Goal: Transaction & Acquisition: Download file/media

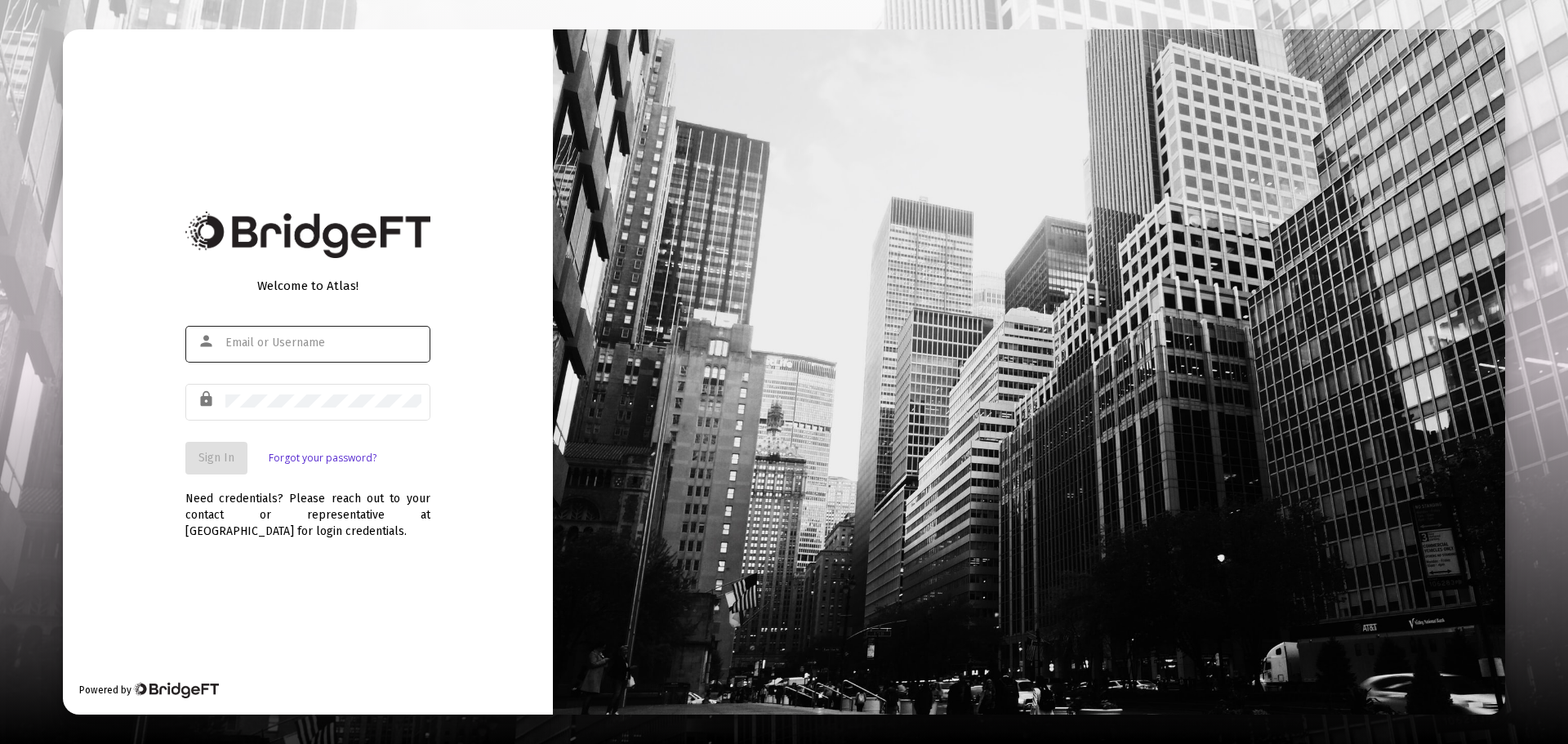
click at [377, 352] on div at bounding box center [323, 342] width 196 height 40
type input "[EMAIL_ADDRESS][DOMAIN_NAME]"
click at [375, 341] on input "[EMAIL_ADDRESS][DOMAIN_NAME]" at bounding box center [323, 343] width 196 height 13
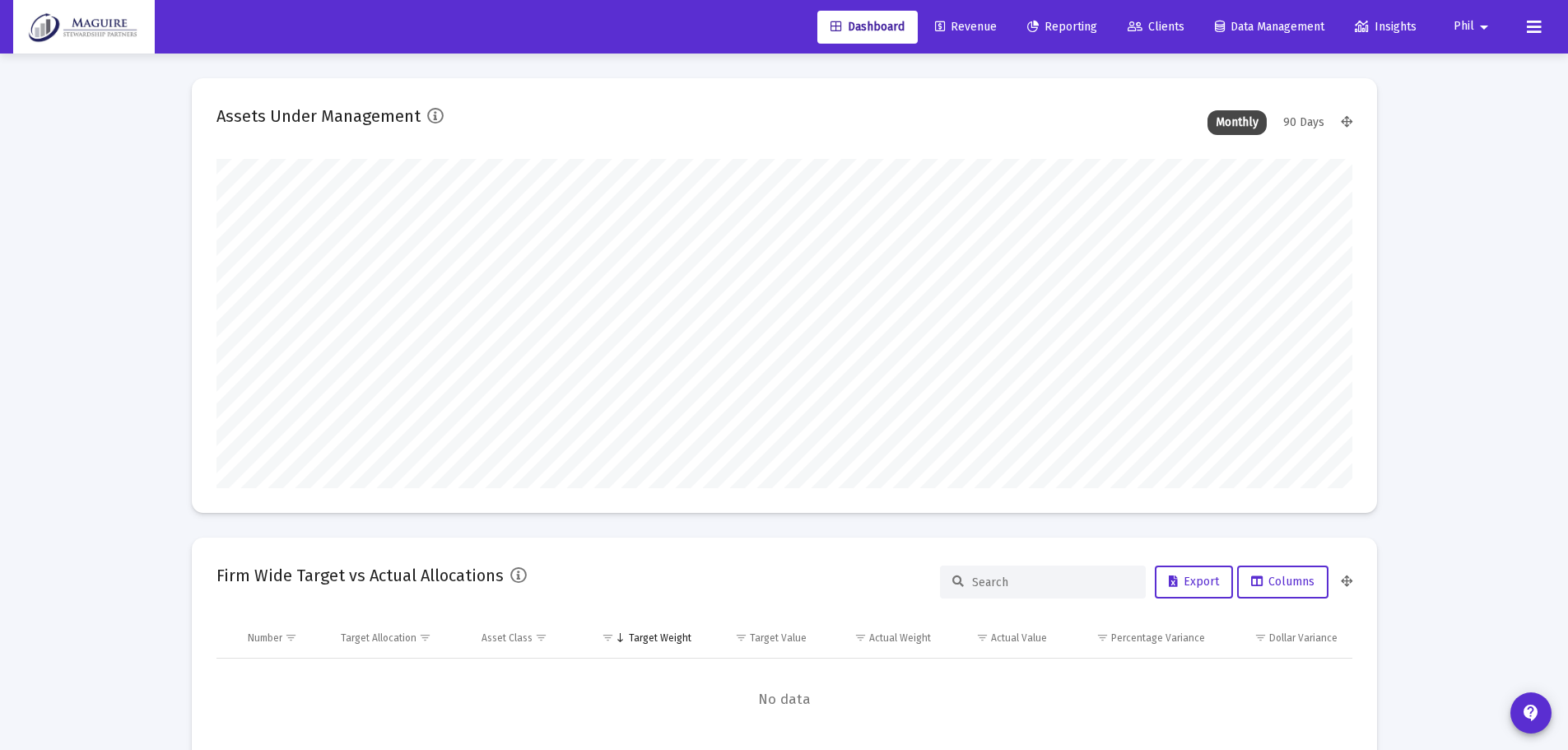
scroll to position [329, 1136]
type input "[DATE]"
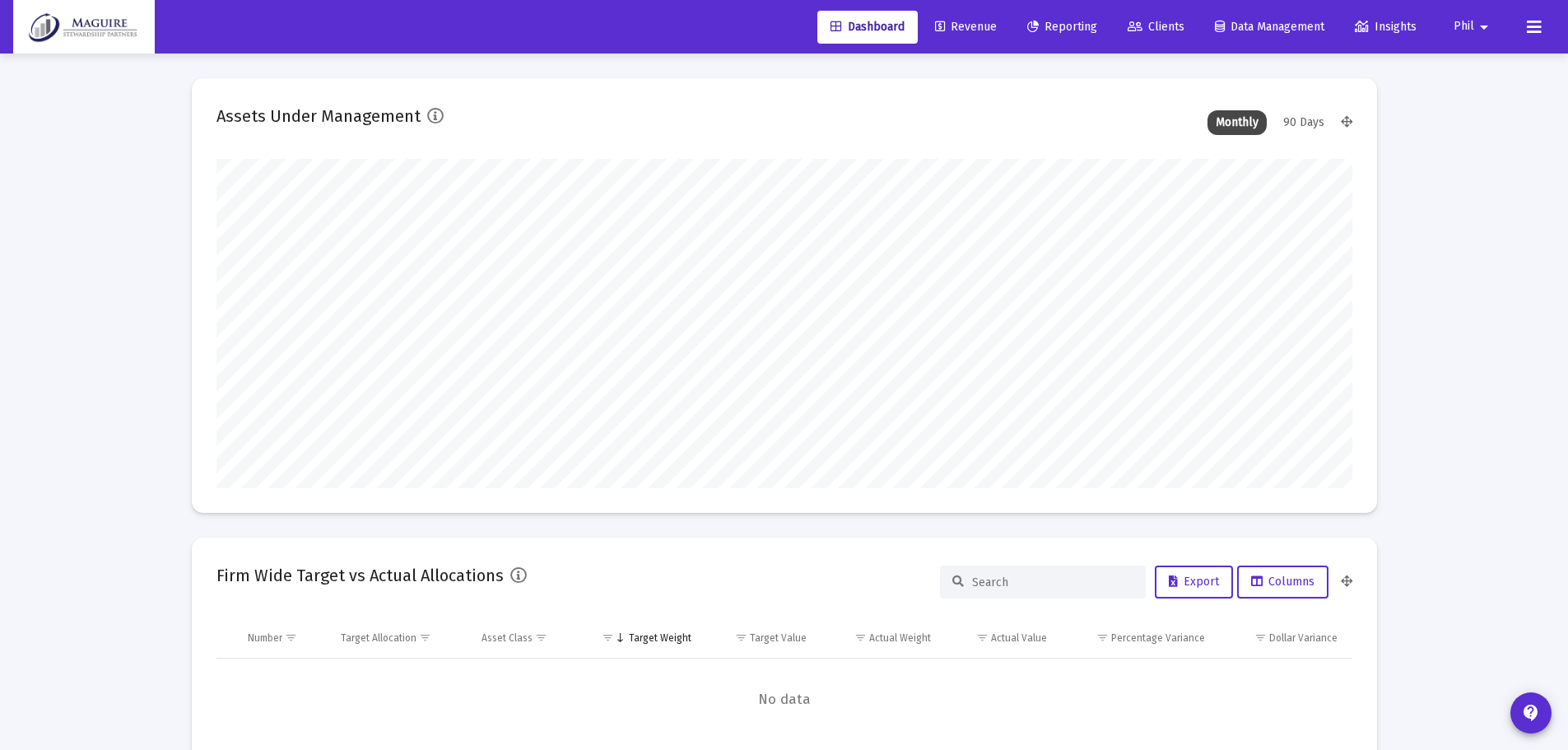
click at [1068, 25] on span "Reporting" at bounding box center [1062, 27] width 70 height 14
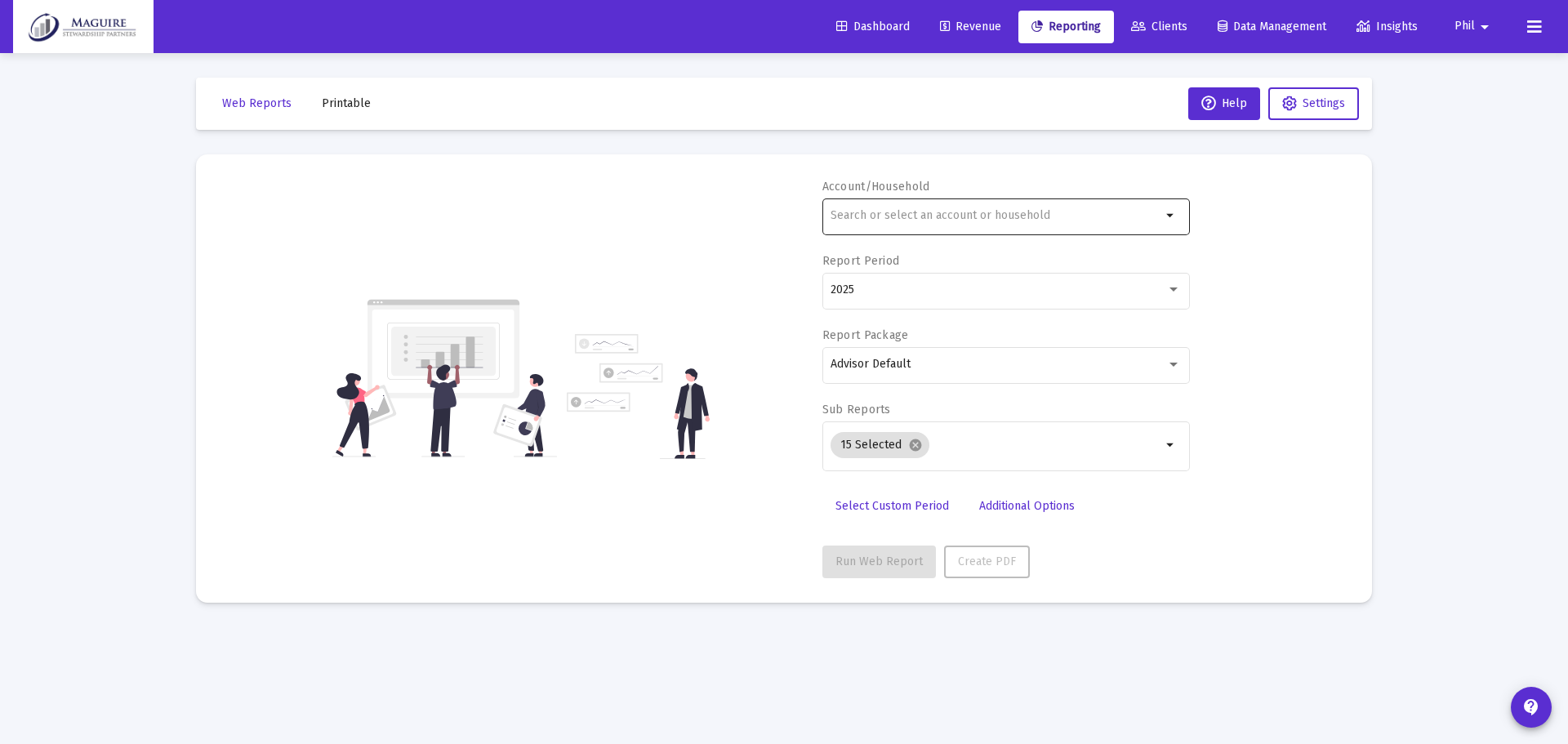
click at [1007, 218] on input "text" at bounding box center [995, 216] width 331 height 13
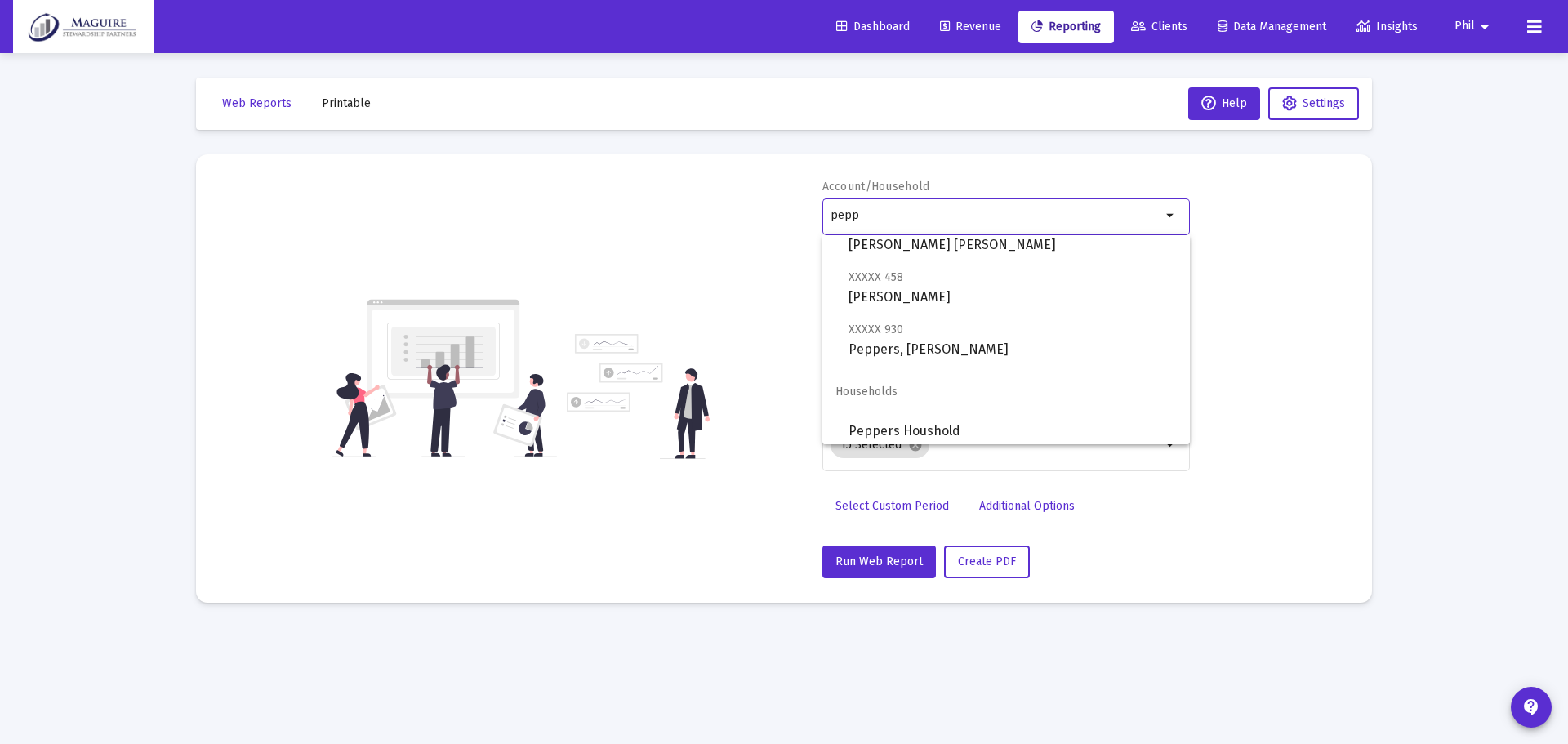
scroll to position [170, 0]
click at [923, 421] on span "Peppers Houshold" at bounding box center [1013, 424] width 328 height 39
type input "Peppers Houshold"
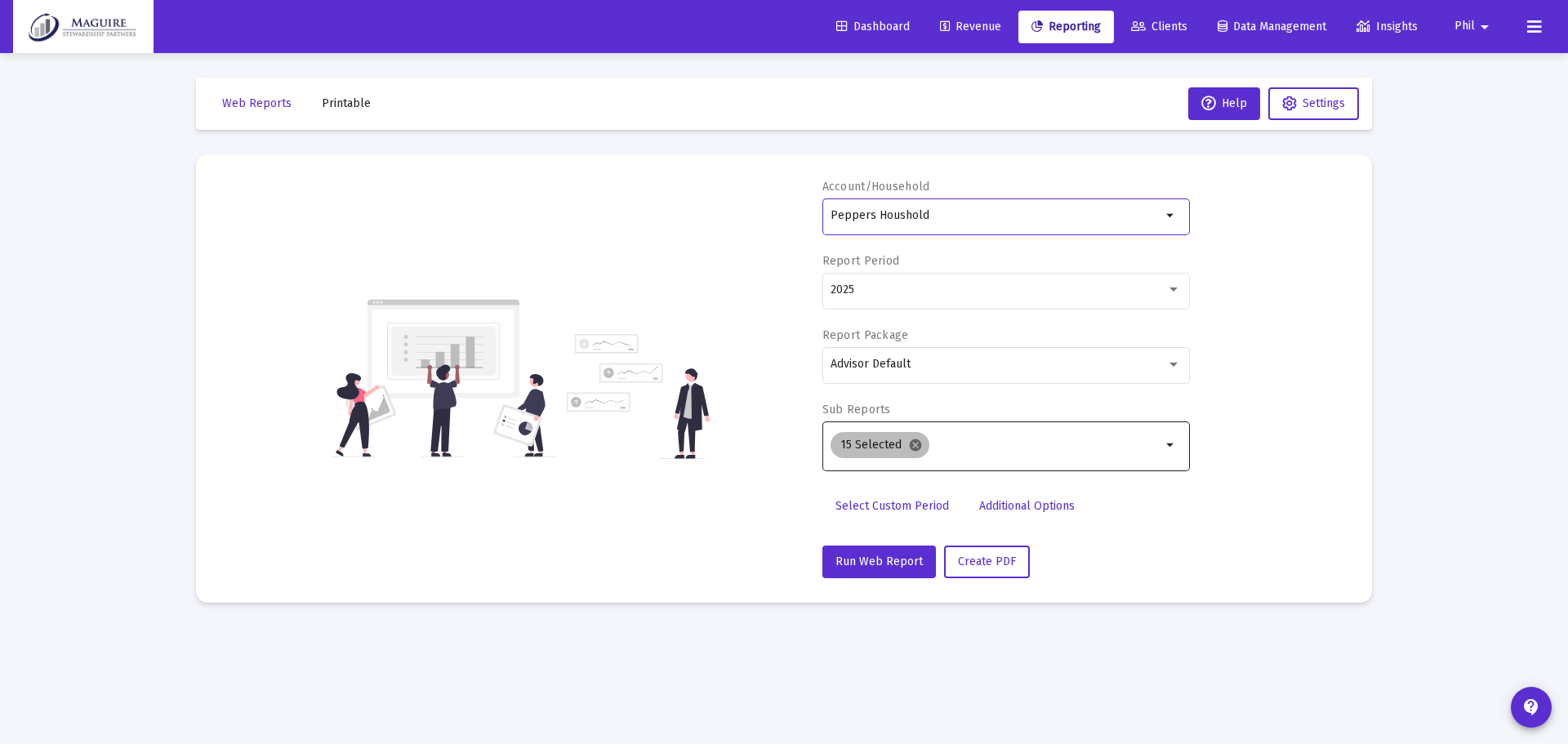
click at [912, 444] on mat-icon "cancel" at bounding box center [915, 444] width 14 height 14
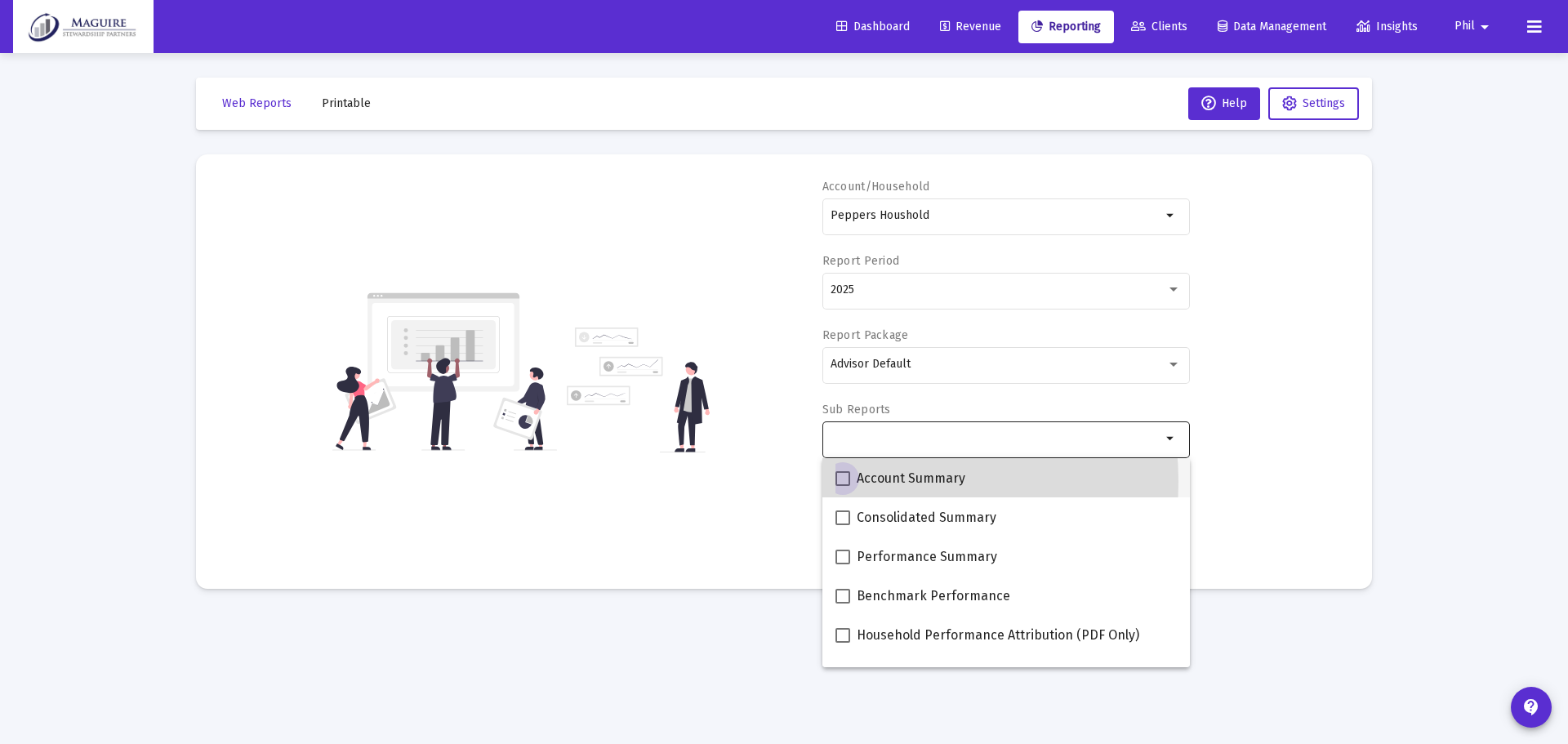
click at [849, 482] on label "Account Summary" at bounding box center [900, 478] width 130 height 20
click at [843, 486] on input "Account Summary" at bounding box center [842, 486] width 1 height 1
checkbox input "true"
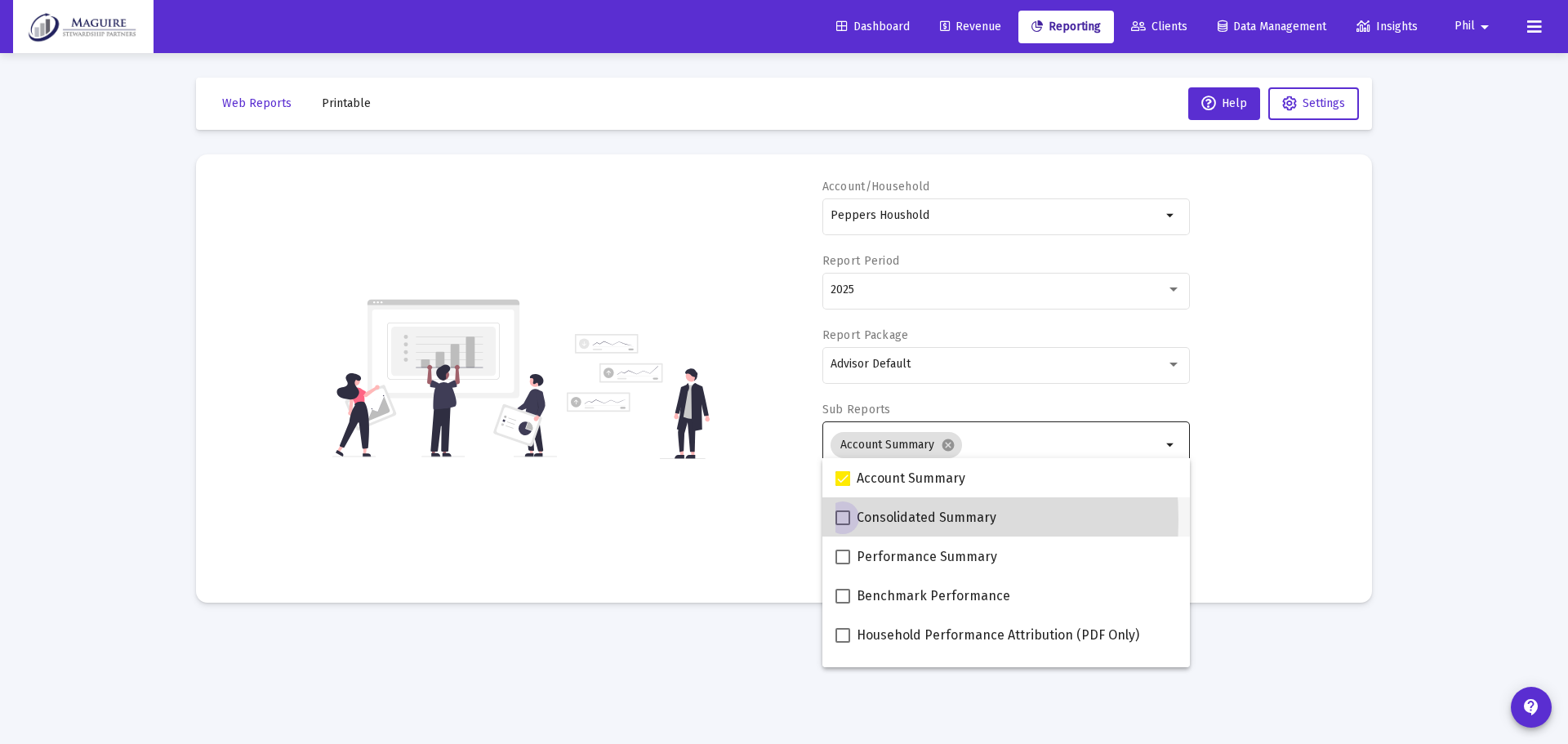
drag, startPoint x: 841, startPoint y: 519, endPoint x: 841, endPoint y: 546, distance: 27.0
click at [841, 520] on span at bounding box center [842, 517] width 14 height 14
click at [842, 525] on input "Consolidated Summary" at bounding box center [842, 525] width 1 height 1
checkbox input "true"
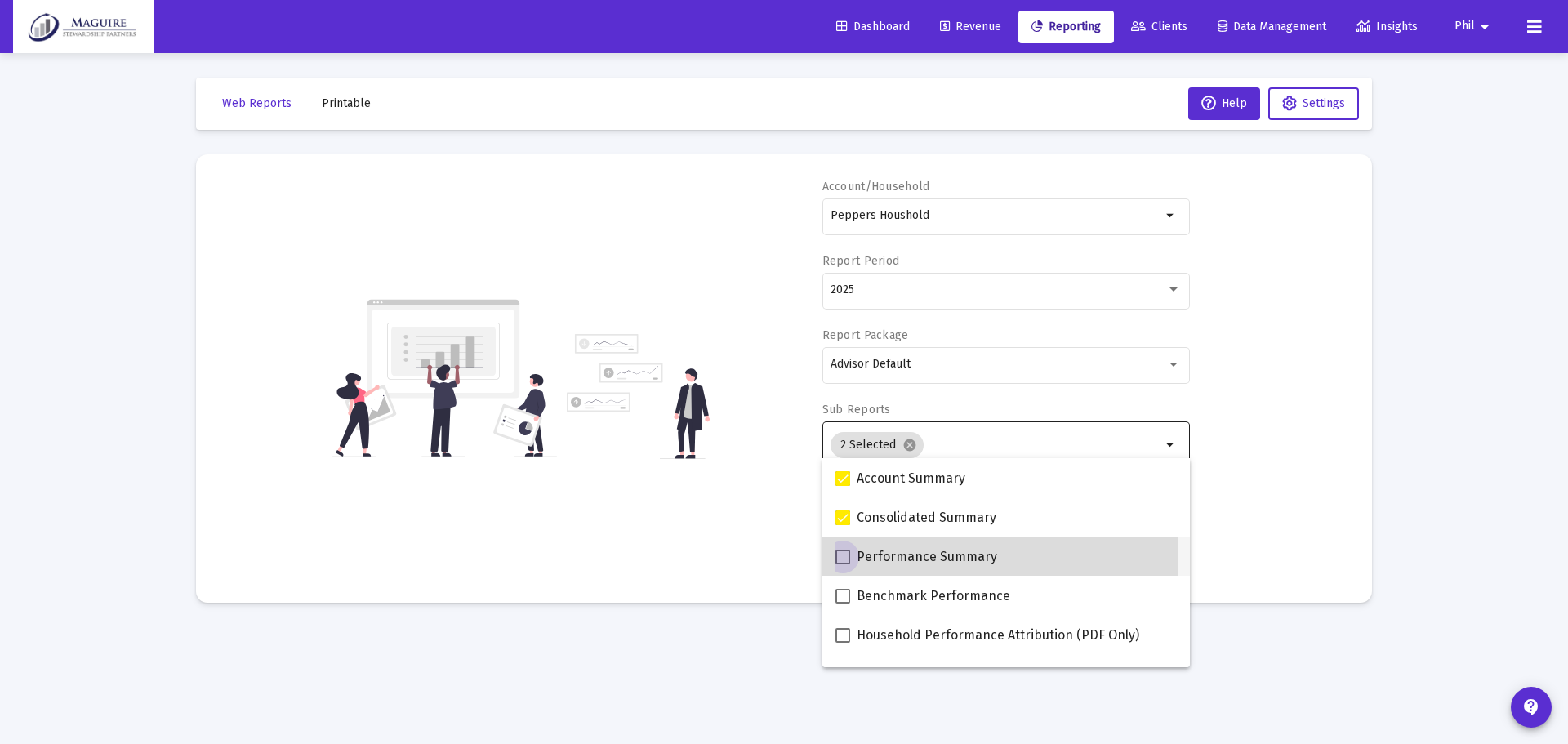
drag, startPoint x: 841, startPoint y: 552, endPoint x: 841, endPoint y: 565, distance: 13.0
click at [841, 561] on span at bounding box center [842, 556] width 14 height 14
click at [842, 564] on input "Performance Summary" at bounding box center [842, 564] width 1 height 1
checkbox input "true"
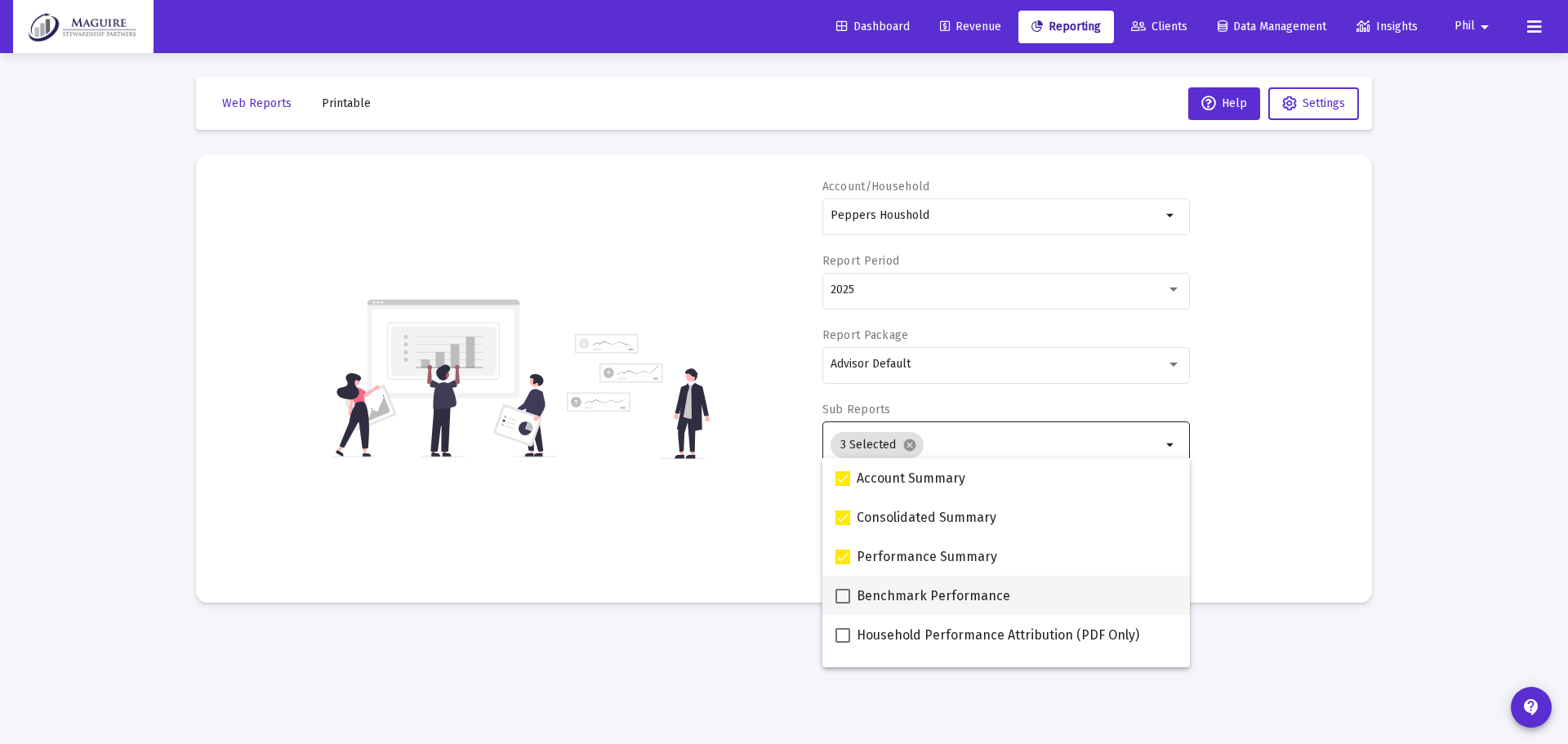
click at [841, 606] on mat-checkbox "Benchmark Performance" at bounding box center [922, 594] width 175 height 39
click at [839, 634] on span at bounding box center [842, 634] width 14 height 14
click at [842, 642] on input "Household Performance Attribution (PDF Only)" at bounding box center [842, 642] width 1 height 1
checkbox input "true"
click at [843, 601] on span at bounding box center [842, 595] width 14 height 14
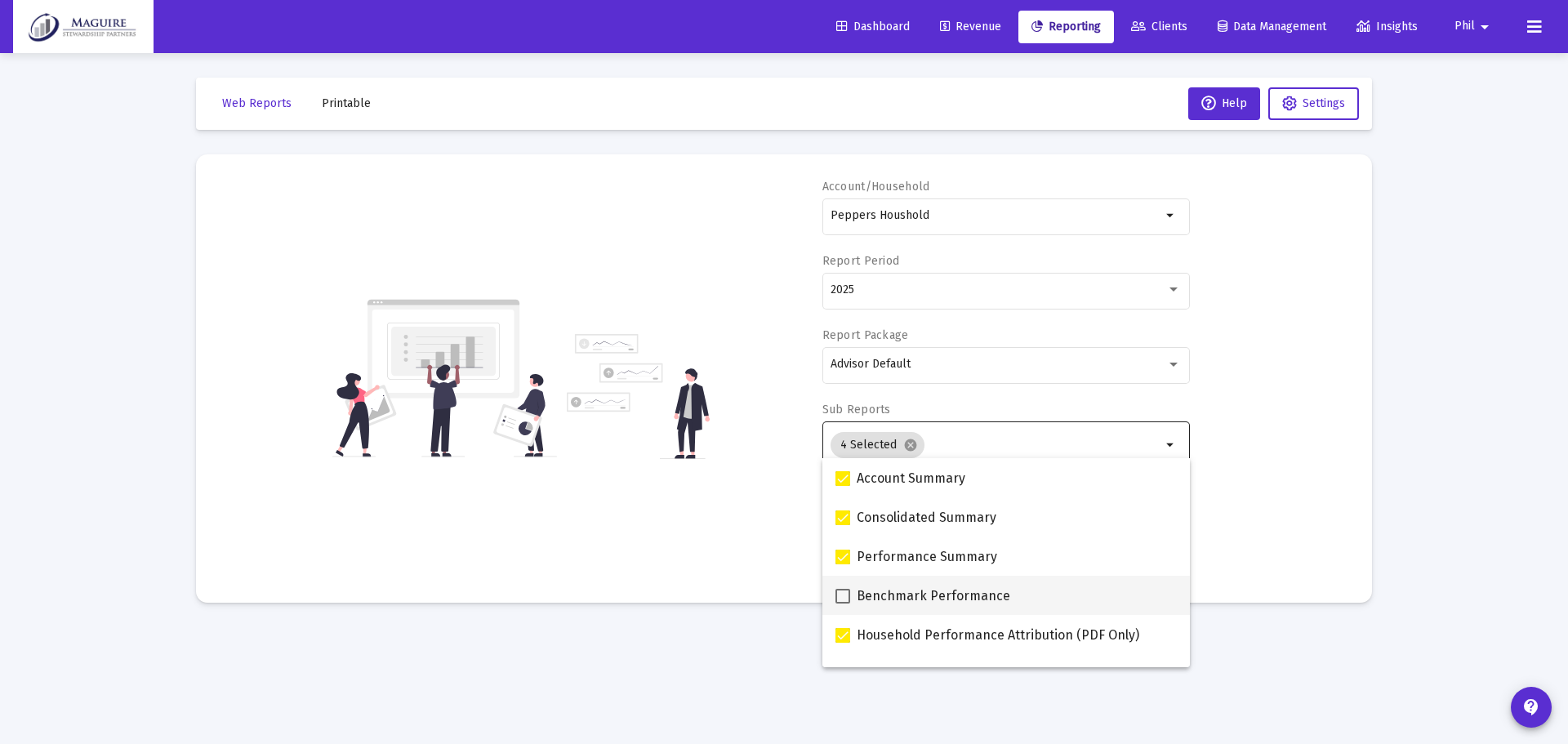
click at [843, 603] on input "Benchmark Performance" at bounding box center [842, 603] width 1 height 1
checkbox input "true"
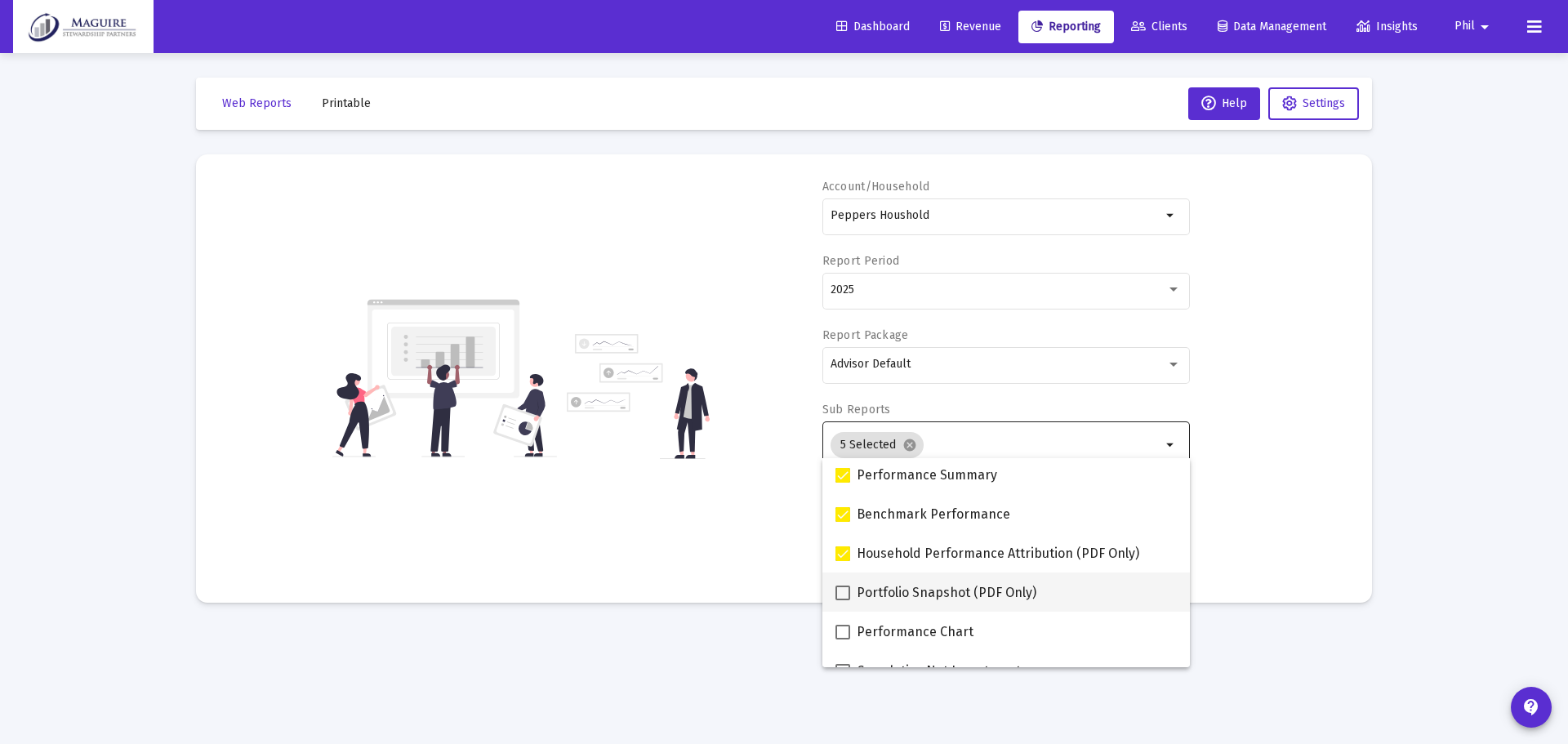
click at [846, 591] on span at bounding box center [842, 592] width 14 height 14
click at [843, 600] on input "Portfolio Snapshot (PDF Only)" at bounding box center [842, 600] width 1 height 1
checkbox input "true"
click at [838, 633] on span at bounding box center [842, 631] width 14 height 14
click at [842, 639] on input "Performance Chart" at bounding box center [842, 639] width 1 height 1
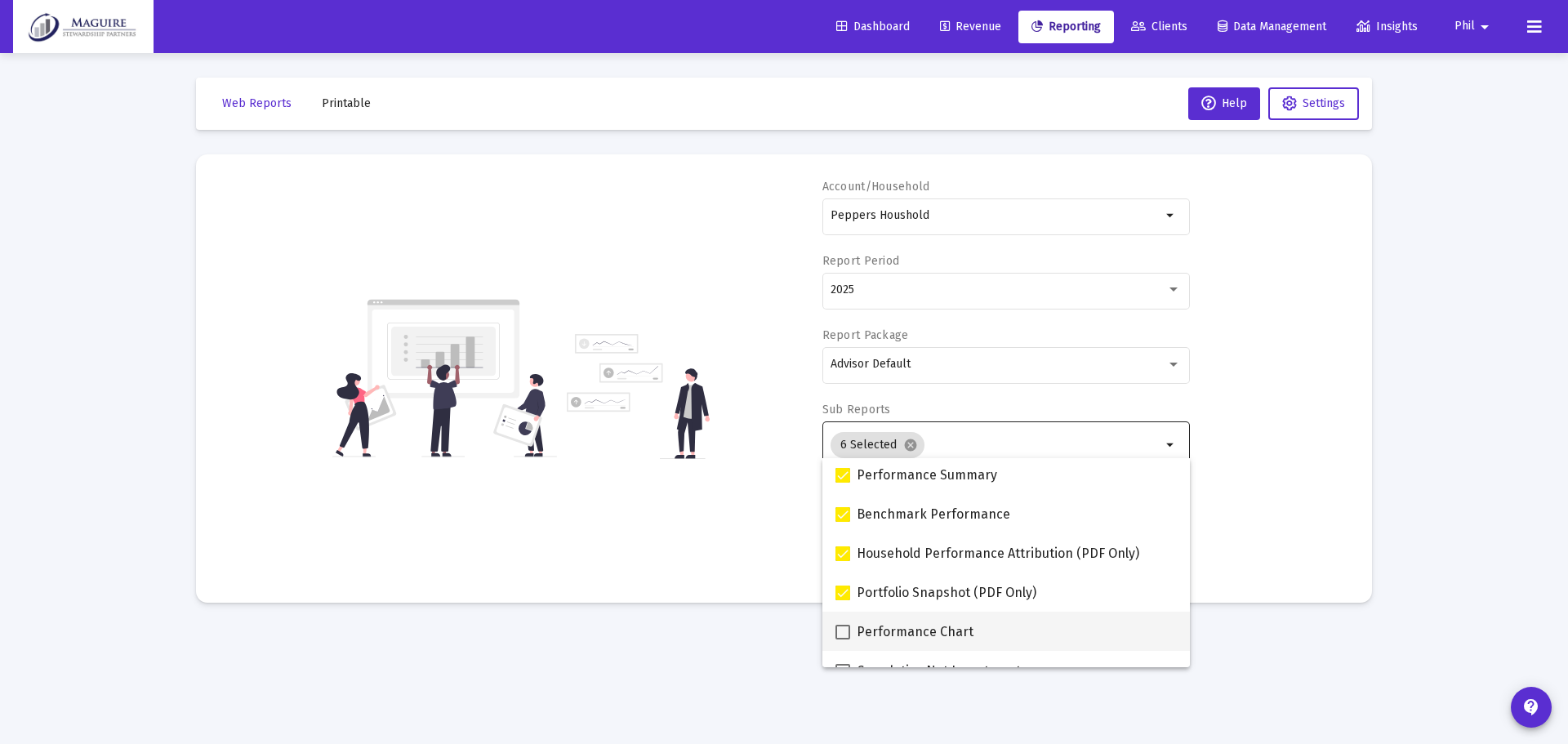
checkbox input "true"
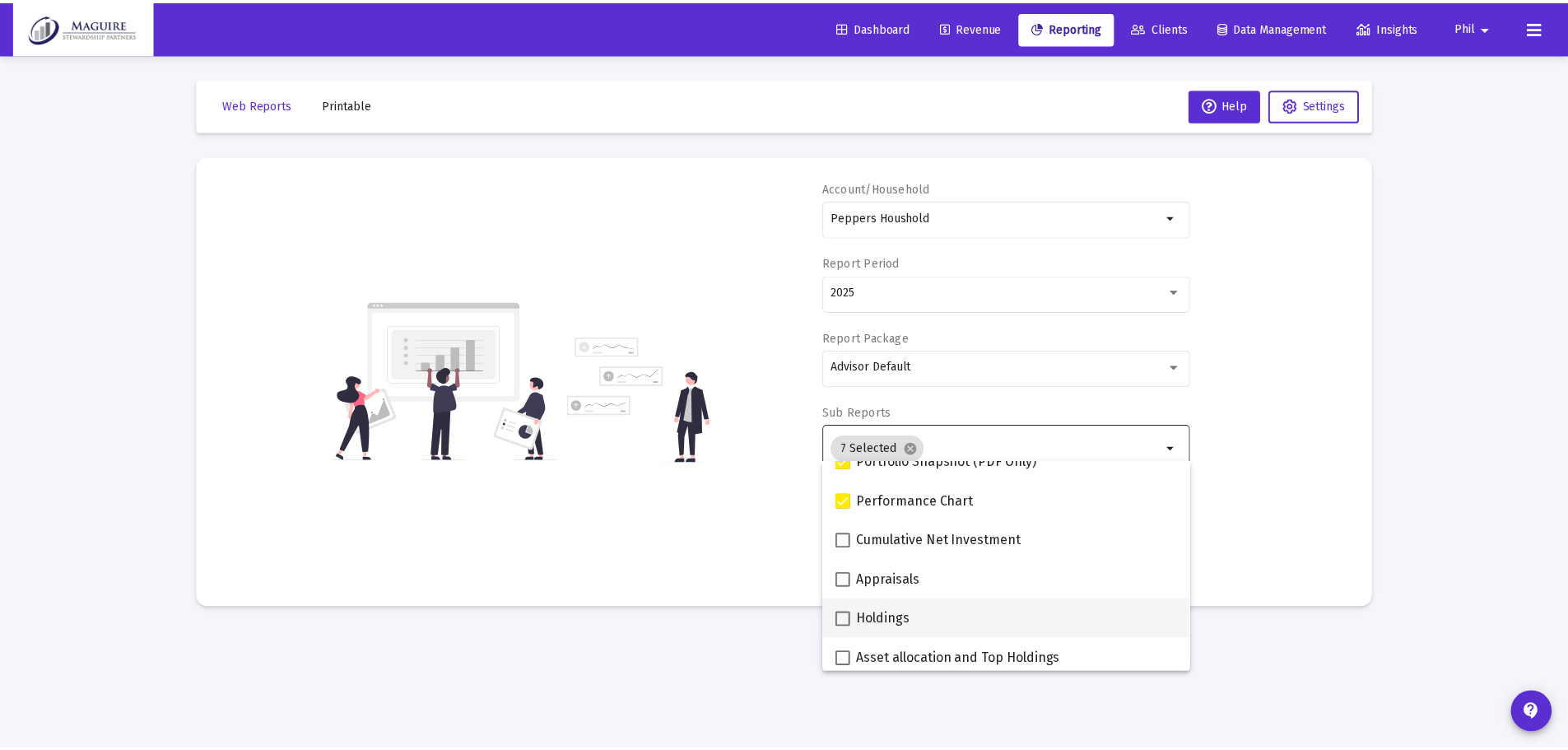
scroll to position [247, 0]
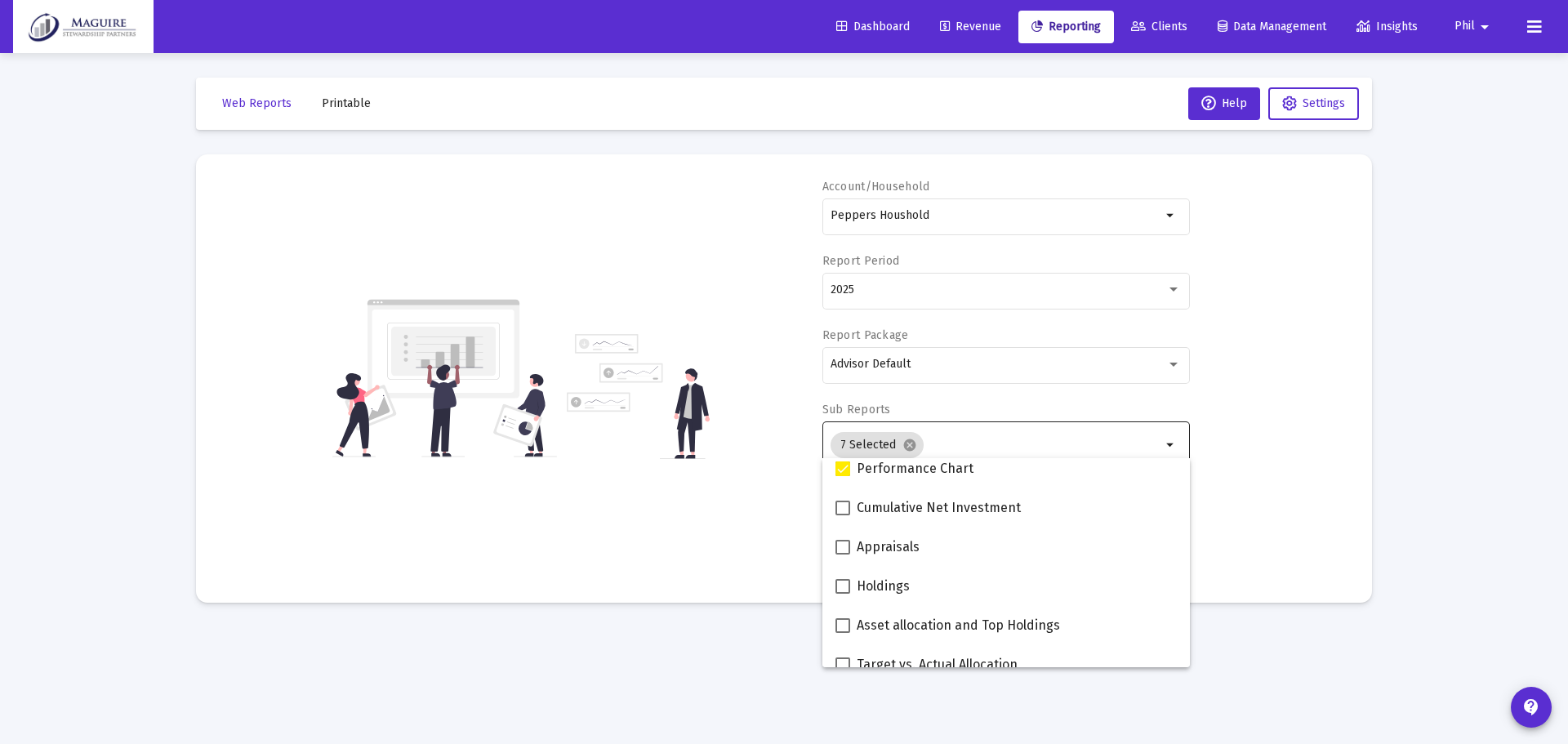
click at [769, 488] on div "Account/Household Peppers Houshold arrow_drop_down Report Period 2025 Report Pa…" at bounding box center [784, 378] width 1127 height 399
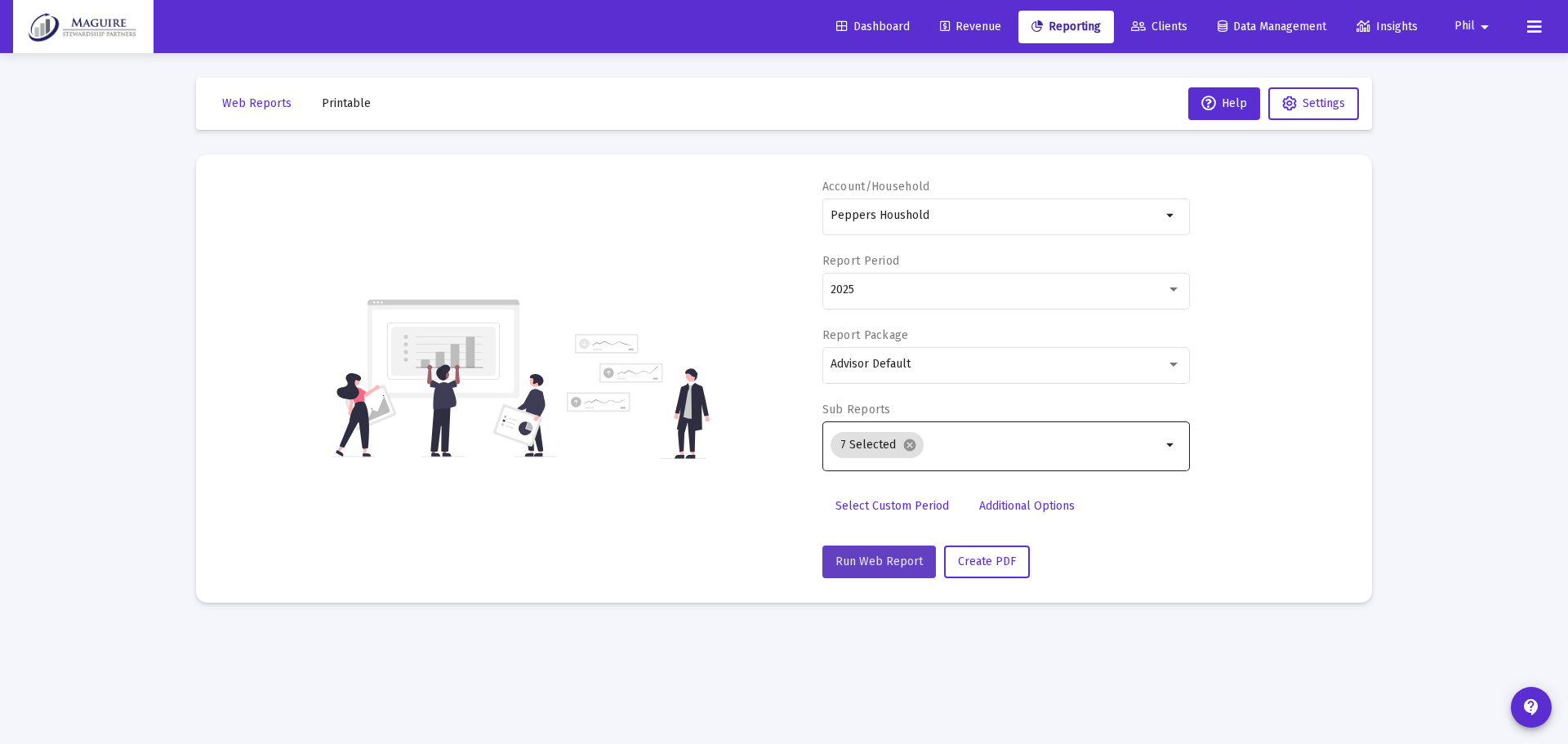
click at [880, 562] on span "Run Web Report" at bounding box center [879, 561] width 88 height 14
select select "View all"
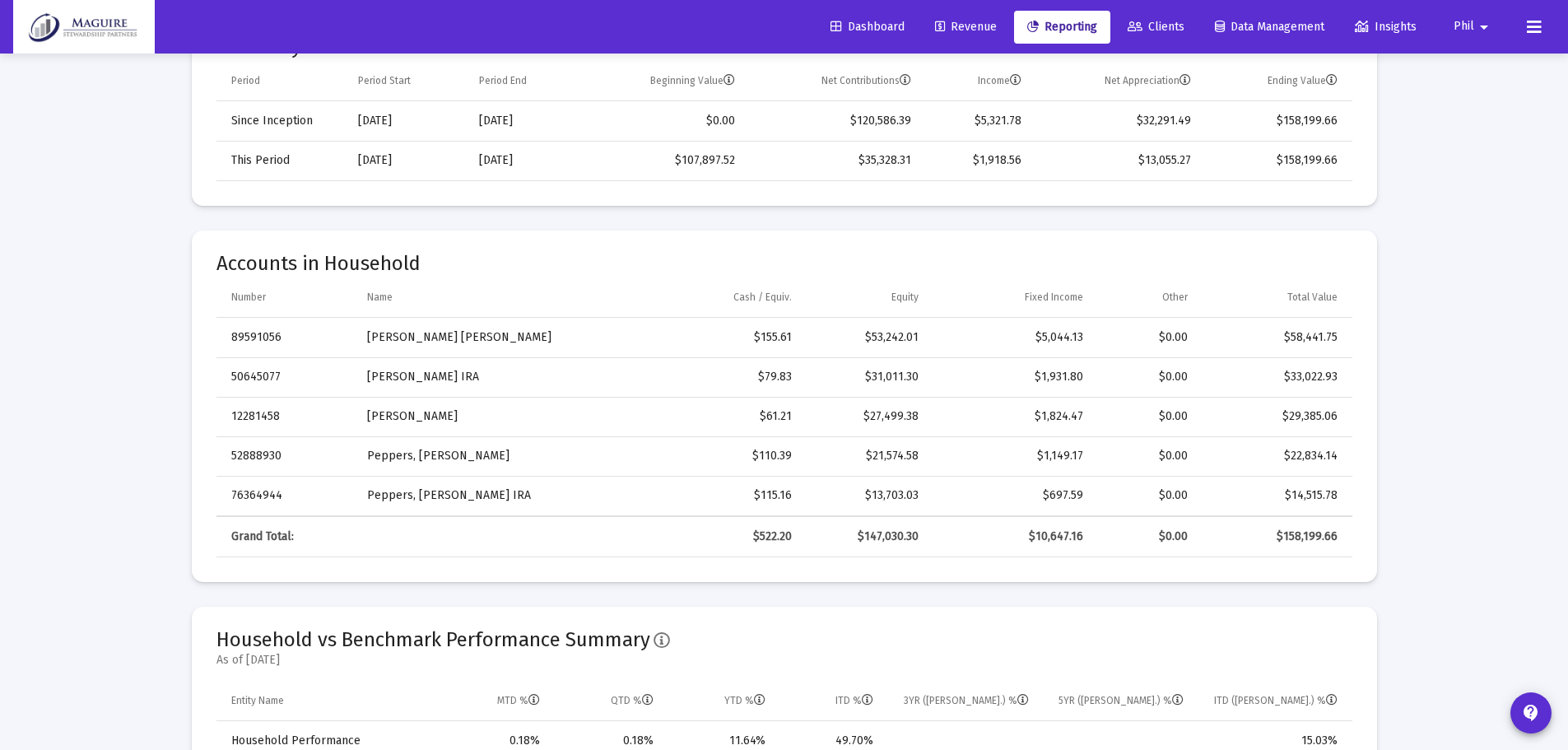
scroll to position [493, 0]
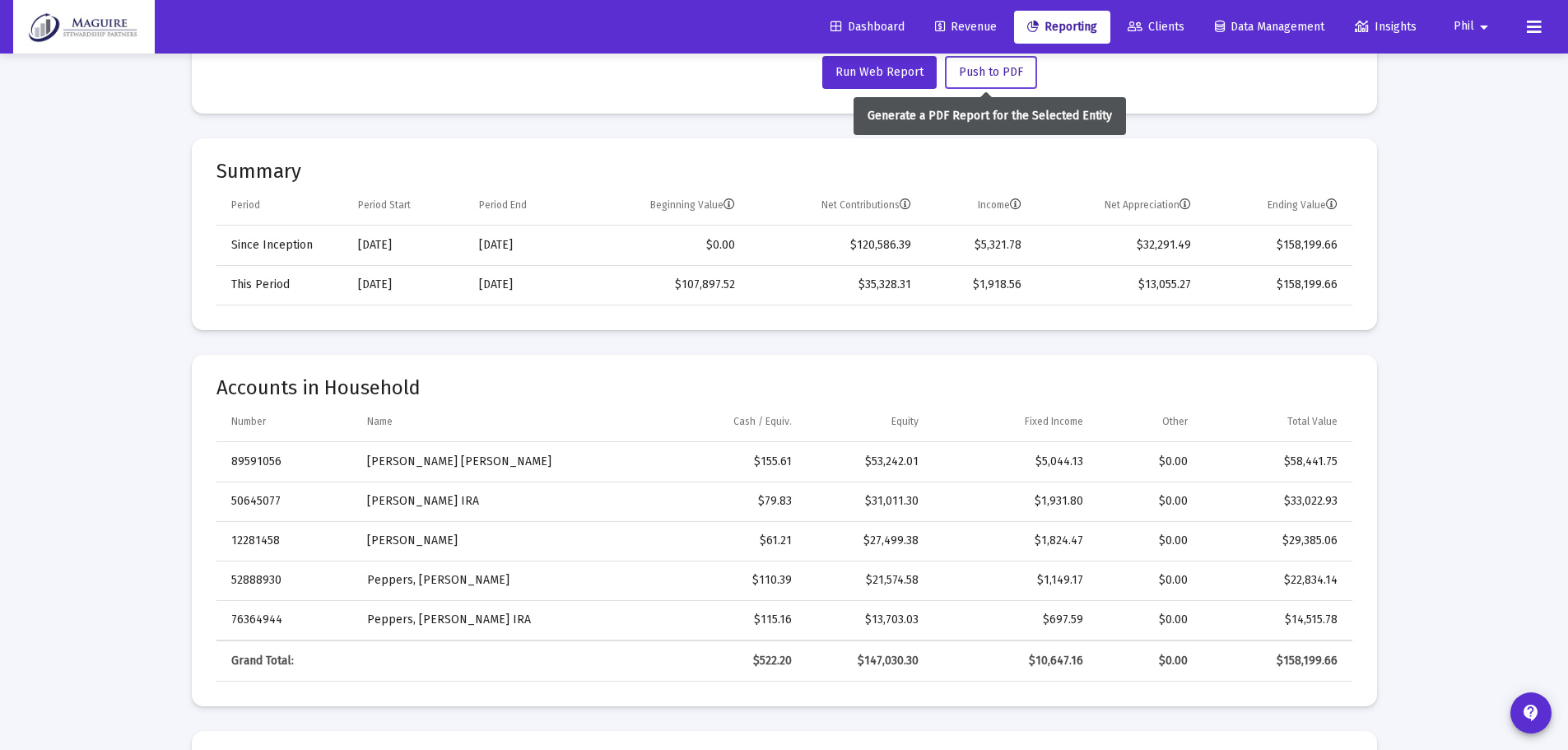
click at [995, 77] on span "Push to PDF" at bounding box center [991, 72] width 64 height 14
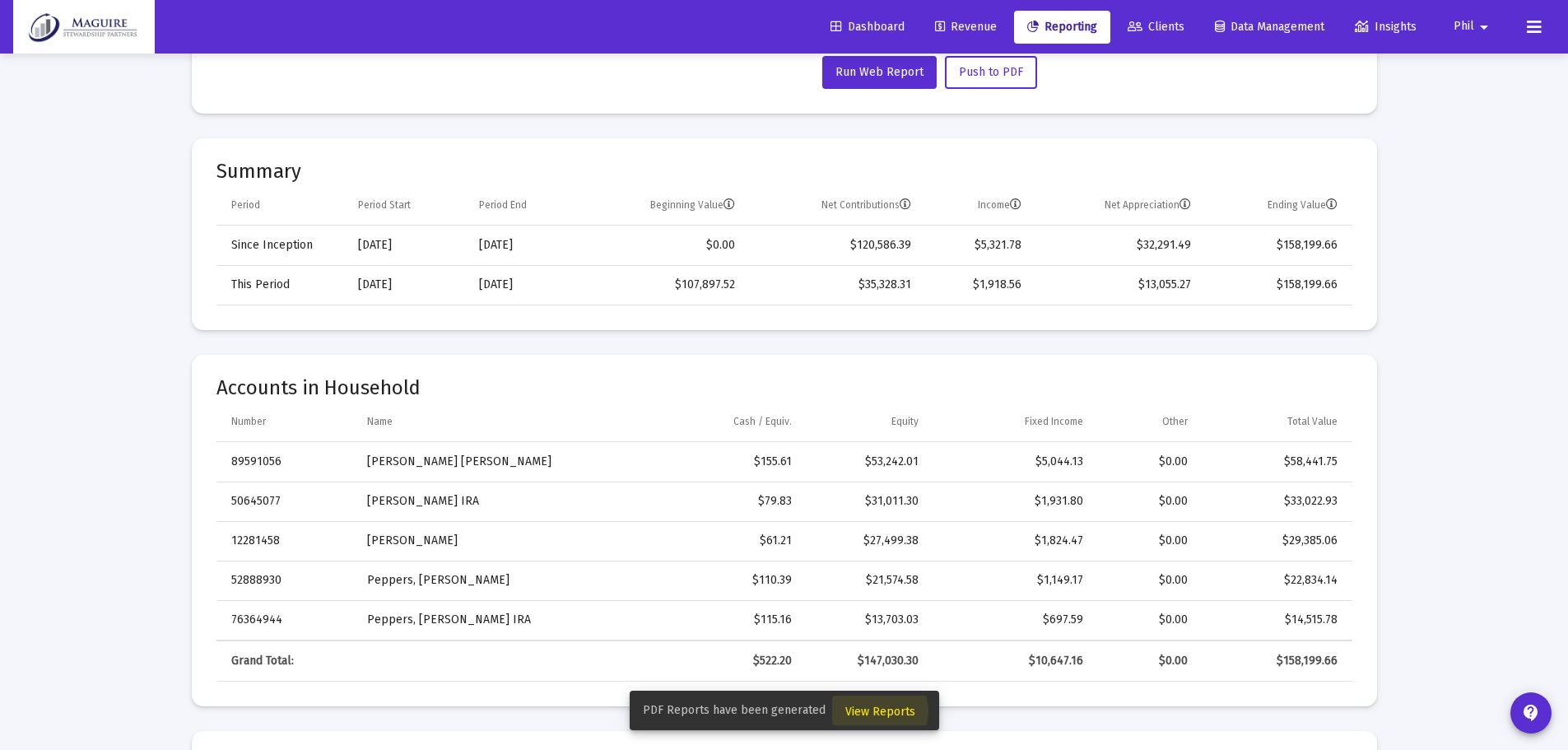
click at [874, 711] on span "View Reports" at bounding box center [880, 711] width 70 height 14
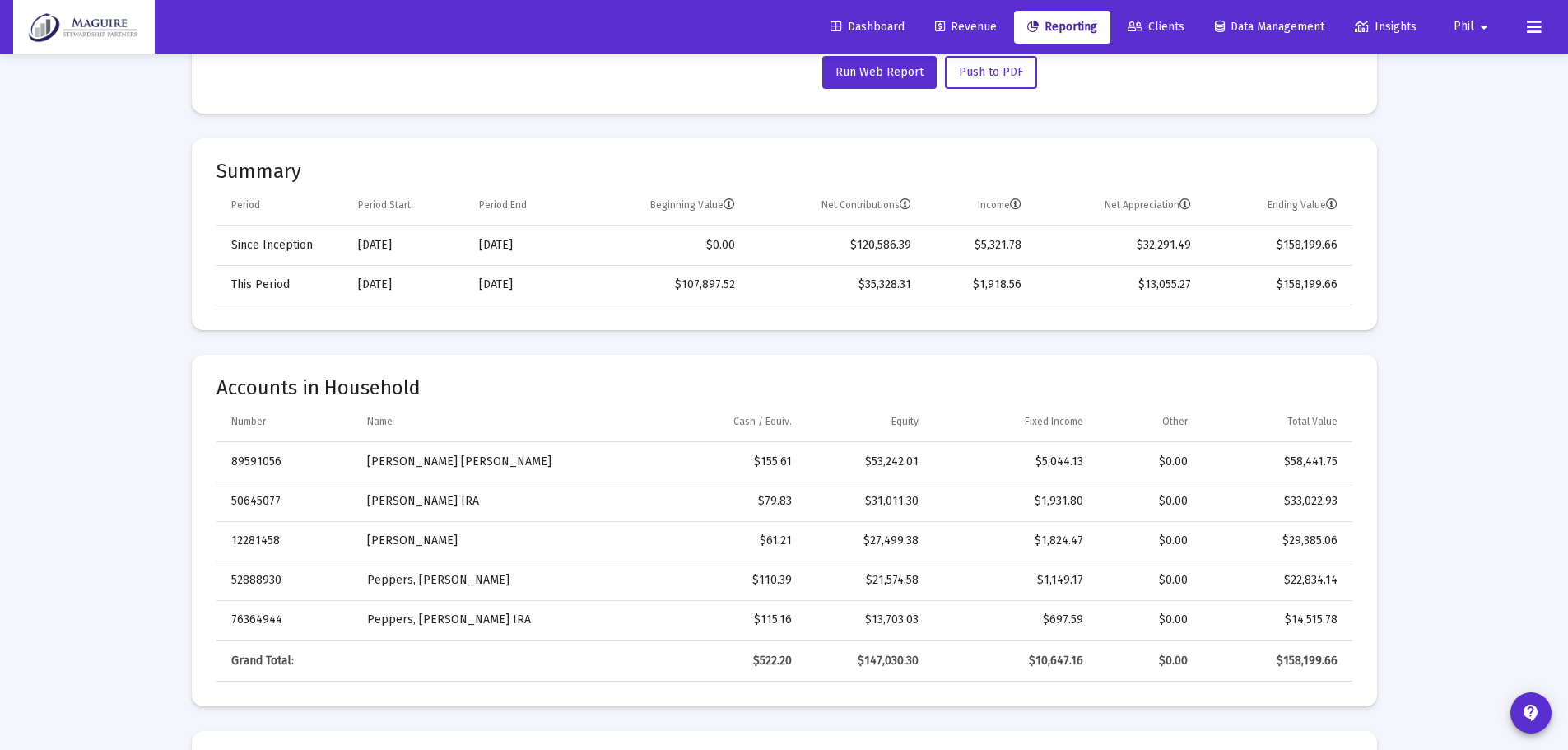
scroll to position [54, 0]
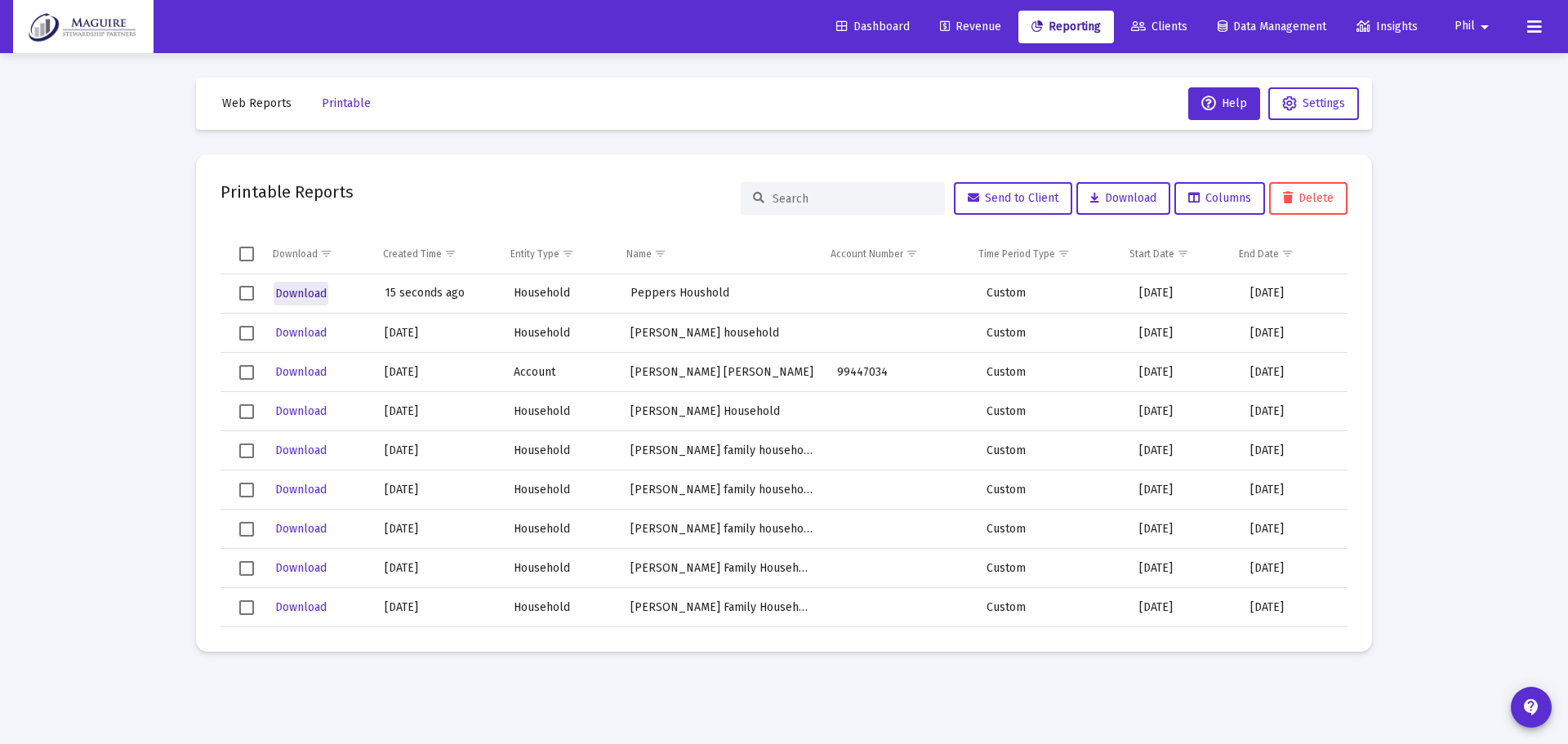
click at [303, 291] on span "Download" at bounding box center [301, 293] width 52 height 14
click at [313, 289] on span "Download" at bounding box center [301, 293] width 52 height 14
